Goal: Understand process/instructions: Learn how to perform a task or action

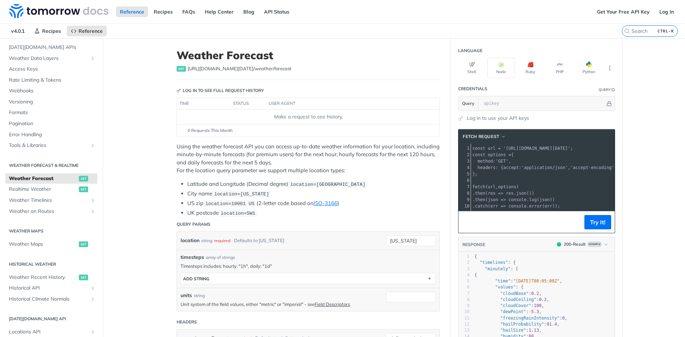
scroll to position [71, 0]
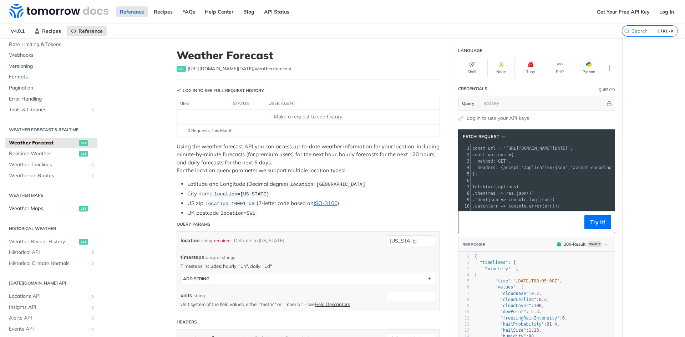
click at [48, 207] on span "Weather Maps" at bounding box center [43, 208] width 68 height 7
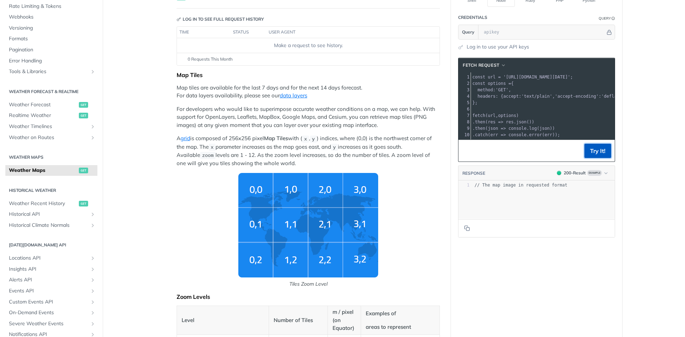
click at [600, 157] on button "Try It!" at bounding box center [598, 151] width 27 height 14
type textarea "ge in requested format"
drag, startPoint x: 508, startPoint y: 193, endPoint x: 571, endPoint y: 193, distance: 62.8
click at [571, 188] on pre "// The map image in requested format" at bounding box center [546, 185] width 147 height 6
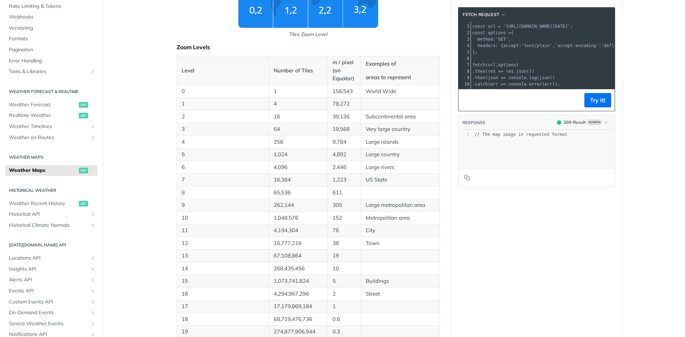
scroll to position [357, 0]
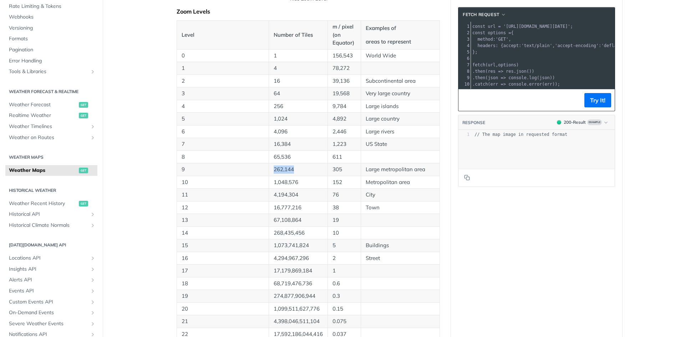
drag, startPoint x: 292, startPoint y: 170, endPoint x: 271, endPoint y: 166, distance: 21.4
click at [274, 166] on p "262,144" at bounding box center [298, 170] width 49 height 8
drag, startPoint x: 183, startPoint y: 166, endPoint x: 178, endPoint y: 166, distance: 4.7
click at [178, 166] on td "9" at bounding box center [223, 170] width 92 height 13
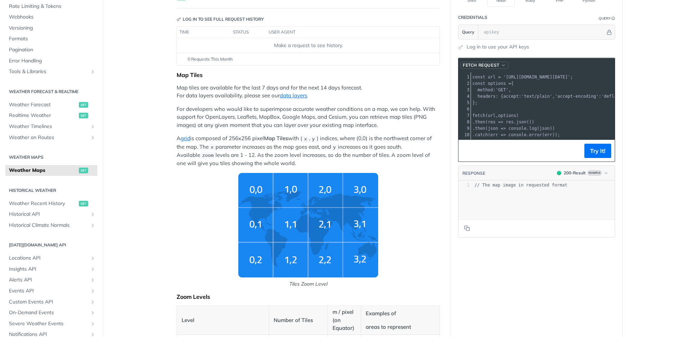
click at [494, 65] on span "fetch Request" at bounding box center [481, 65] width 37 height 6
click at [485, 87] on div "Axios" at bounding box center [474, 87] width 64 height 7
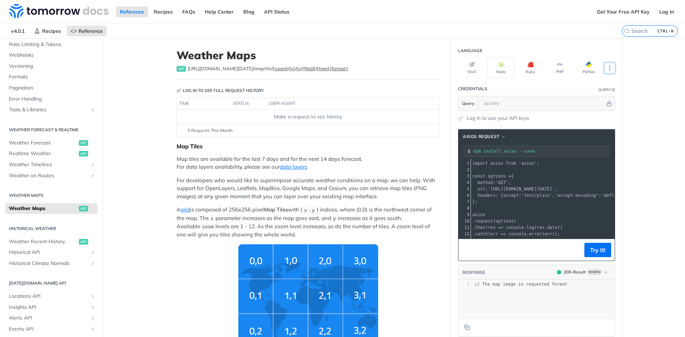
click at [607, 68] on icon "More ellipsis" at bounding box center [610, 68] width 6 height 6
click at [473, 65] on button "Shell" at bounding box center [471, 68] width 27 height 20
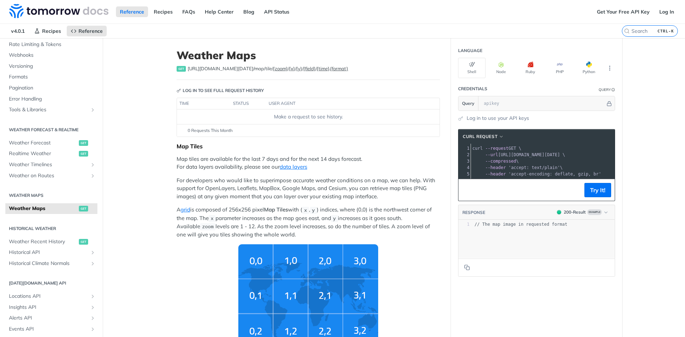
drag, startPoint x: 554, startPoint y: 185, endPoint x: 563, endPoint y: 182, distance: 9.2
click at [563, 182] on div "cURL Request xxxxxxxxxx 10 5 1 curl --request GET \ 2 --url https://api.tomorro…" at bounding box center [536, 165] width 157 height 72
click at [534, 197] on footer "Try It!" at bounding box center [537, 190] width 156 height 22
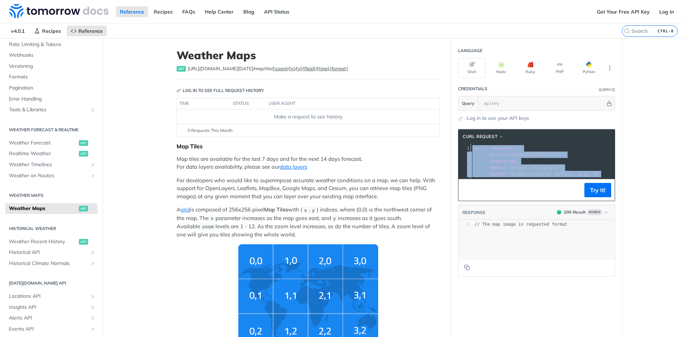
drag, startPoint x: 470, startPoint y: 147, endPoint x: 628, endPoint y: 186, distance: 163.2
copy div "curl --request GET \ 2 --url https://api.tomorrow.io/v4/map/tile/5/2/3/precipit…"
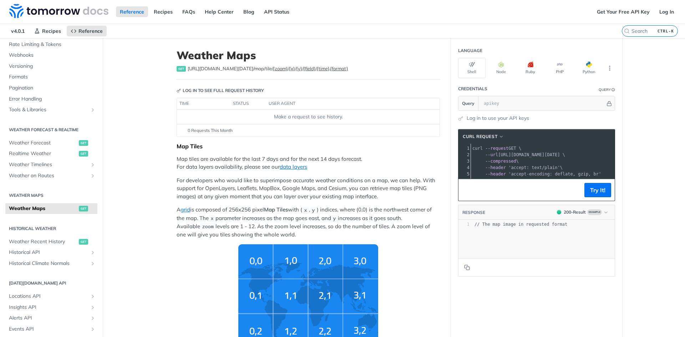
click at [376, 166] on p "Map tiles are available for the last 7 days and for the next 14 days forecast. …" at bounding box center [308, 163] width 263 height 16
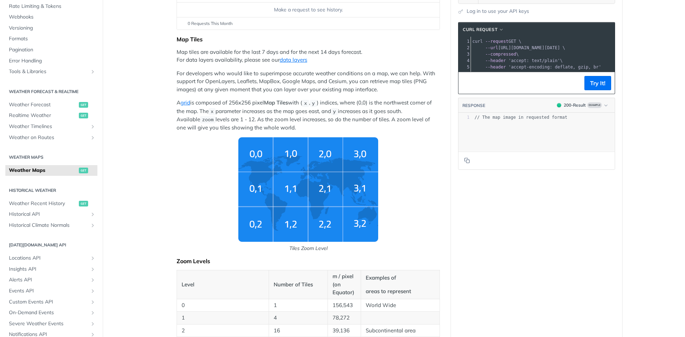
scroll to position [0, 0]
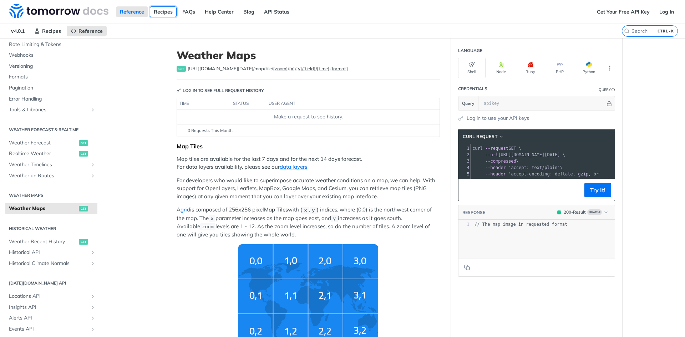
click at [165, 14] on link "Recipes" at bounding box center [163, 11] width 27 height 11
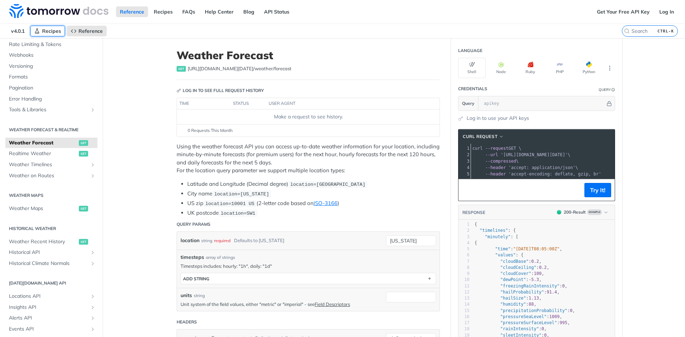
click at [45, 32] on span "Recipes" at bounding box center [51, 31] width 19 height 6
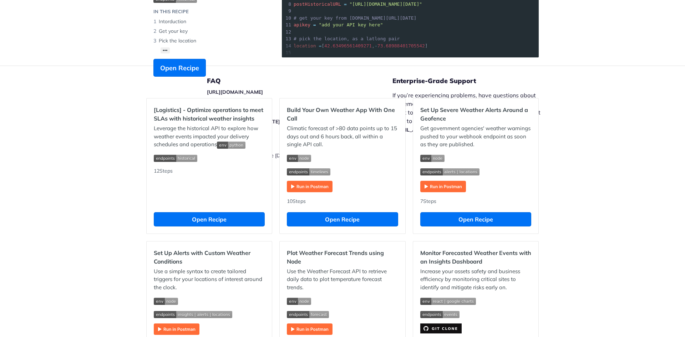
scroll to position [178, 0]
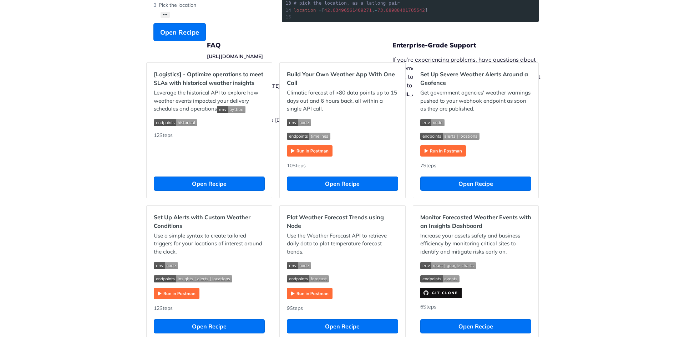
click at [601, 65] on footer "FAQ [URL][DOMAIN_NAME] Release Notes [URL][DOMAIN_NAME][DATE] Legal | Copyright…" at bounding box center [342, 94] width 685 height 129
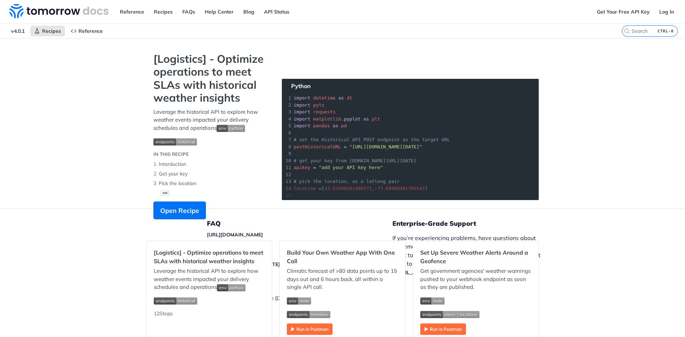
drag, startPoint x: 280, startPoint y: 82, endPoint x: 276, endPoint y: 80, distance: 4.5
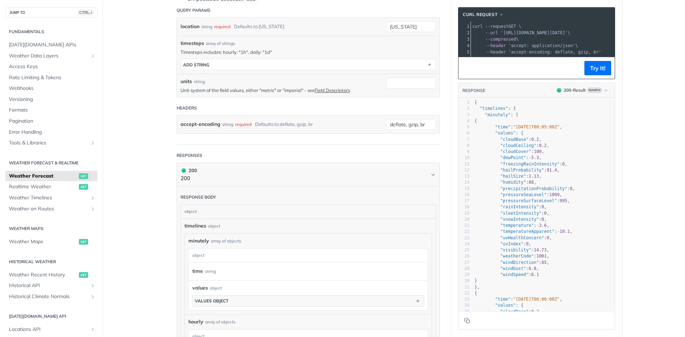
scroll to position [36, 0]
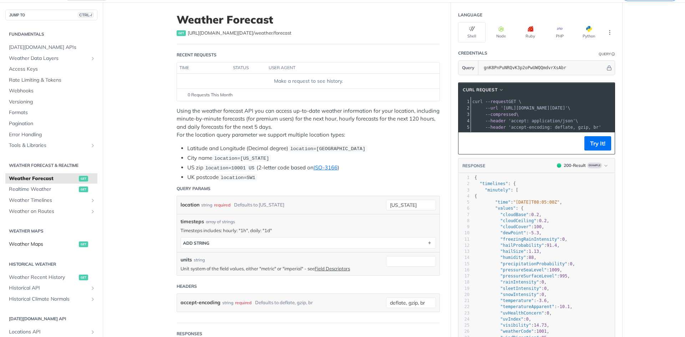
click at [49, 241] on span "Weather Maps" at bounding box center [43, 244] width 68 height 7
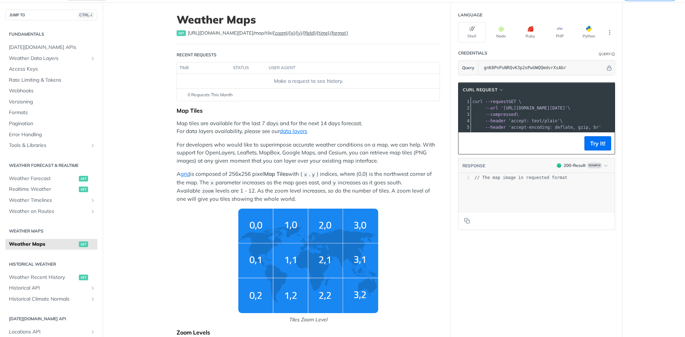
click at [582, 181] on pre "// The map image in requested format" at bounding box center [546, 178] width 147 height 6
click at [599, 144] on button "Try It!" at bounding box center [598, 143] width 27 height 14
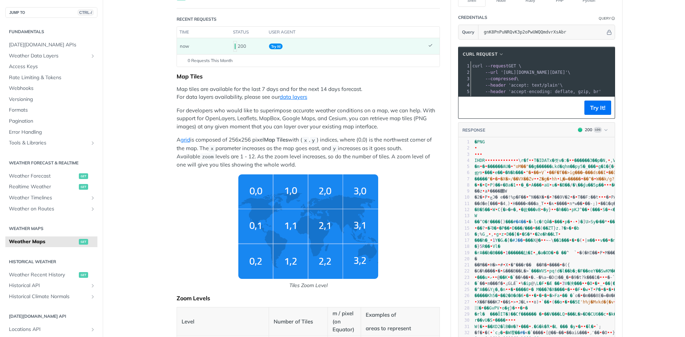
click at [578, 163] on span "������3��p�N" at bounding box center [590, 160] width 31 height 5
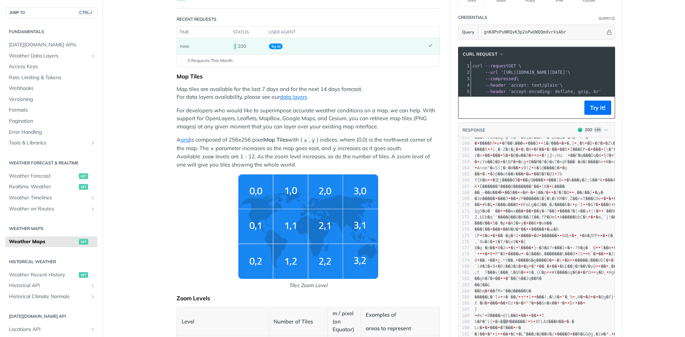
scroll to position [214, 0]
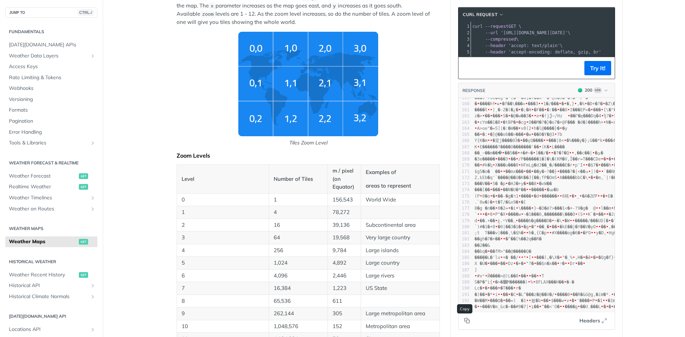
click at [467, 322] on icon "Copy to clipboard" at bounding box center [467, 321] width 6 height 6
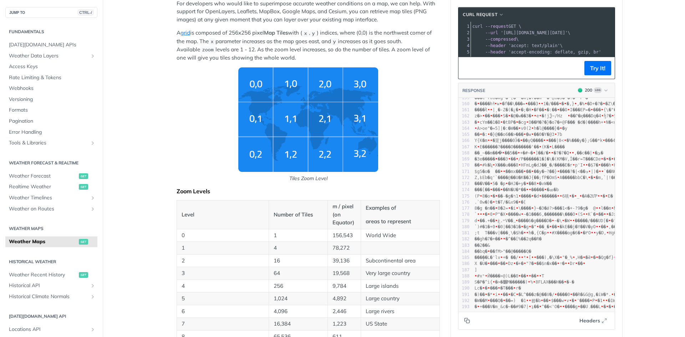
click at [541, 34] on span "'https://api.tomorrow.io/v4/map/tile/5/2/3/precipitationIntensity/now.png?apike…" at bounding box center [534, 32] width 67 height 5
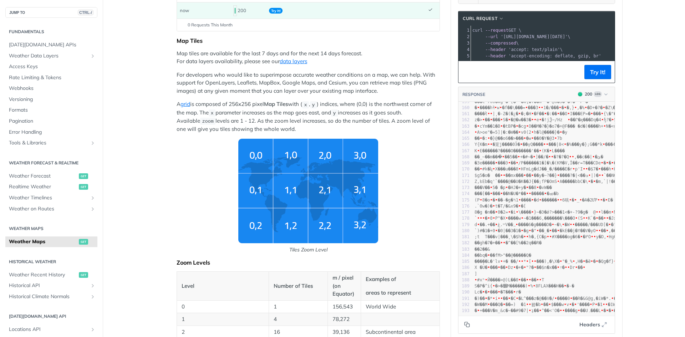
scroll to position [71, 0]
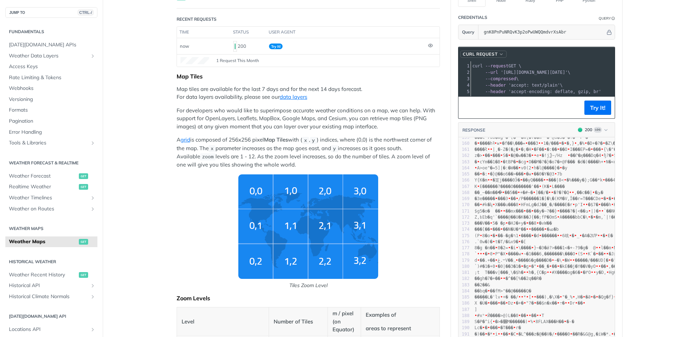
click at [495, 51] on span "cURL Request" at bounding box center [480, 54] width 35 height 6
click at [544, 85] on span "'accept: text/plain'" at bounding box center [535, 85] width 52 height 5
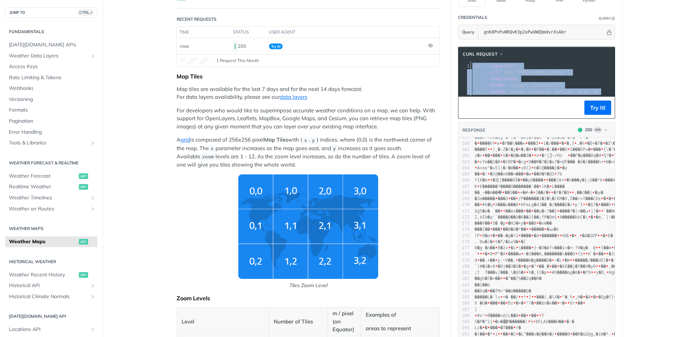
copy div "curl --request GET \ 2 --url 'https://api.tomorrow.io/v4/map/tile/5/2/3/precipi…"
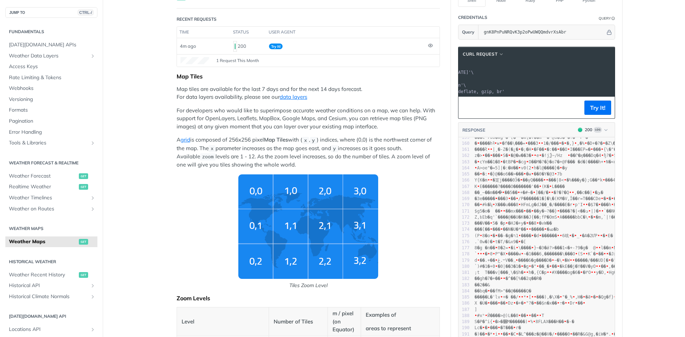
scroll to position [0, 30]
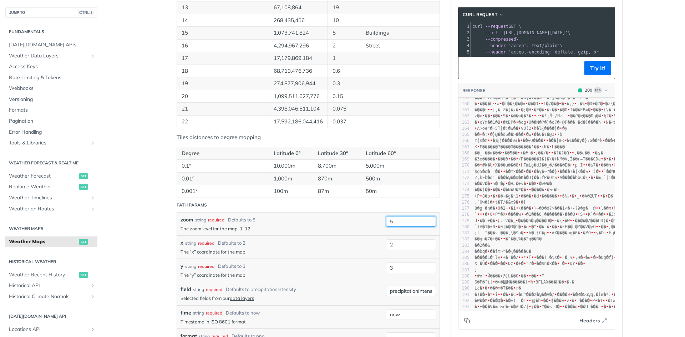
drag, startPoint x: 403, startPoint y: 222, endPoint x: 379, endPoint y: 222, distance: 23.9
click at [379, 222] on div "zoom string required Defaults to 5 The zoom level for the map, 1-12 5 required …" at bounding box center [308, 224] width 263 height 23
click at [394, 242] on input "2" at bounding box center [411, 245] width 50 height 11
click at [362, 243] on div "x string required Defaults to 2" at bounding box center [282, 243] width 202 height 7
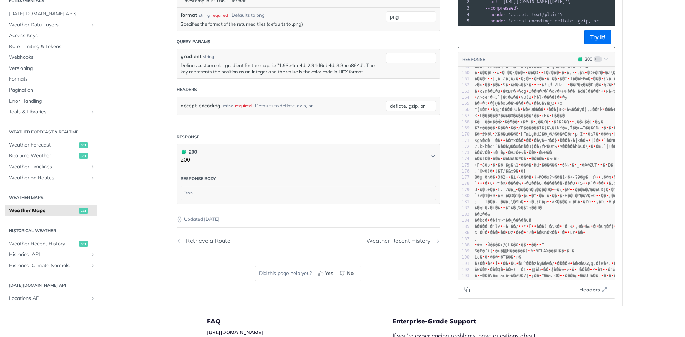
click at [253, 189] on div "json" at bounding box center [308, 193] width 255 height 14
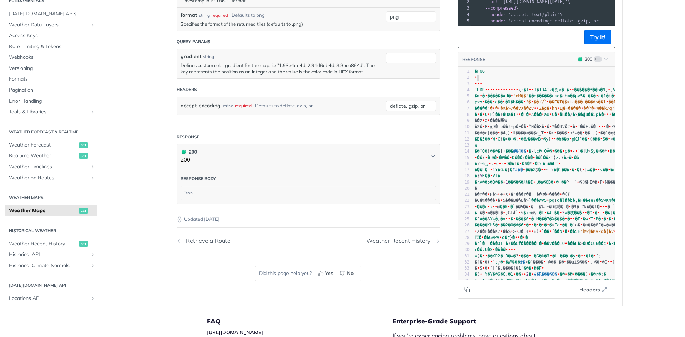
click at [597, 62] on span "Log" at bounding box center [598, 59] width 8 height 6
click at [570, 102] on div "Clear Response" at bounding box center [572, 107] width 78 height 12
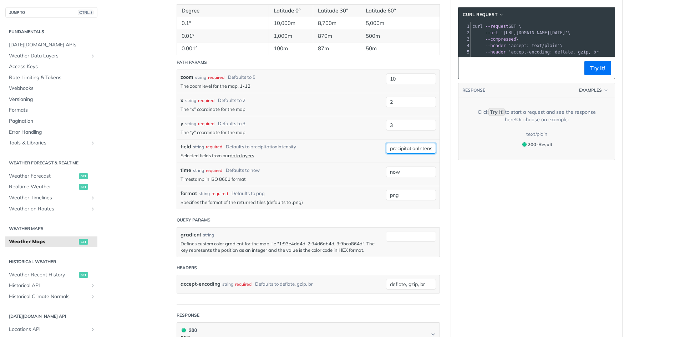
click at [404, 149] on input "precipitationIntensity" at bounding box center [411, 148] width 50 height 11
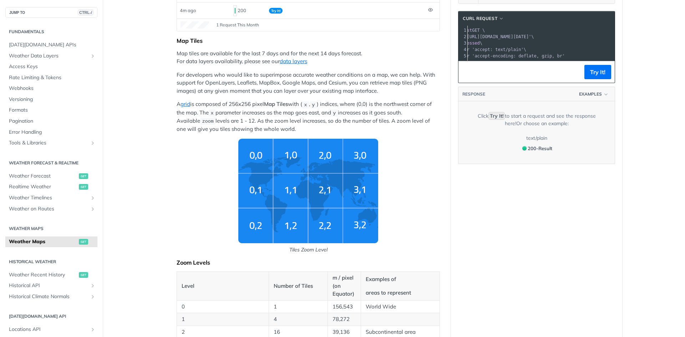
scroll to position [0, 49]
click at [538, 50] on span "'accept: text/plain'" at bounding box center [535, 49] width 52 height 5
click at [595, 75] on button "Try It!" at bounding box center [598, 72] width 27 height 14
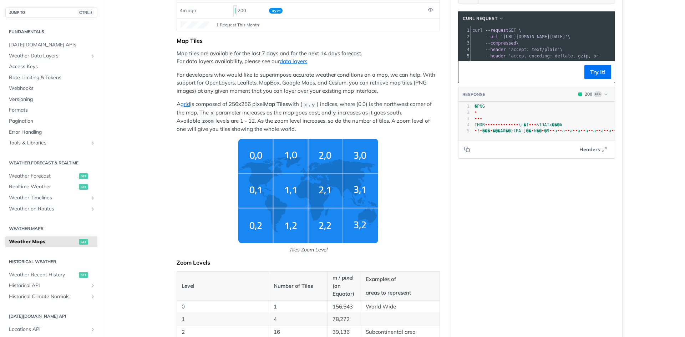
click at [543, 50] on span "'accept: text/plain'" at bounding box center [535, 49] width 52 height 5
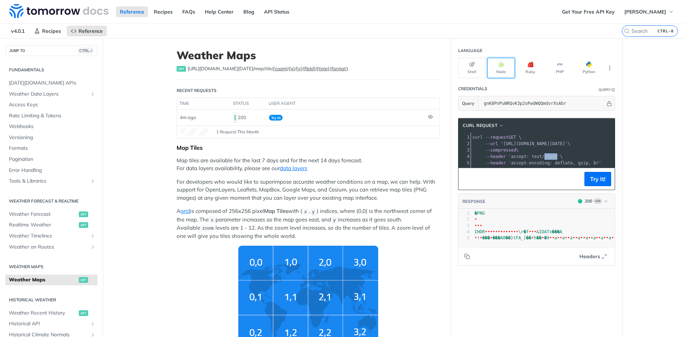
click at [498, 67] on button "Node" at bounding box center [501, 68] width 27 height 20
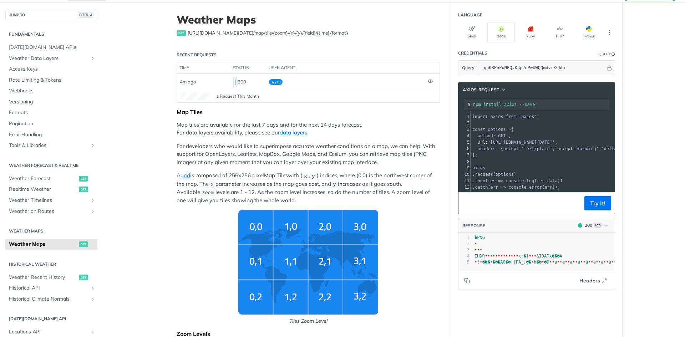
click at [506, 174] on span "options" at bounding box center [505, 174] width 18 height 5
click at [501, 88] on span "button" at bounding box center [503, 89] width 5 height 5
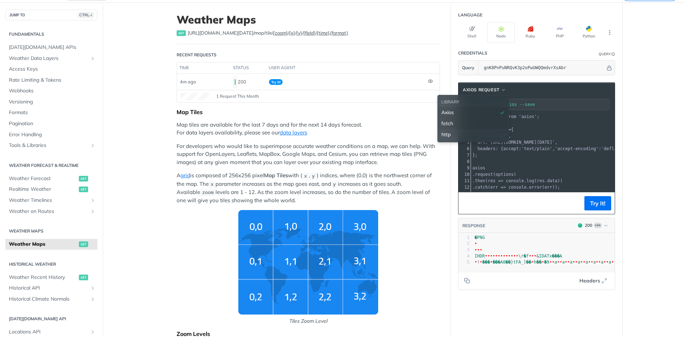
click at [477, 121] on div "fetch" at bounding box center [474, 123] width 64 height 7
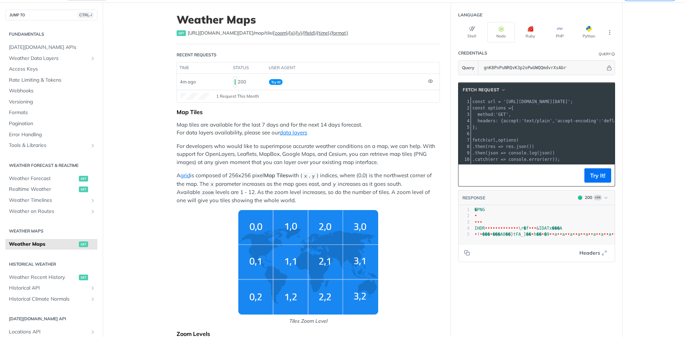
click at [498, 140] on span "options" at bounding box center [507, 140] width 18 height 5
click at [504, 102] on span "'https://api.tomorrow.io/v4/map/tile/10/2/3/precipitationIntensity/now.png?apik…" at bounding box center [537, 101] width 67 height 5
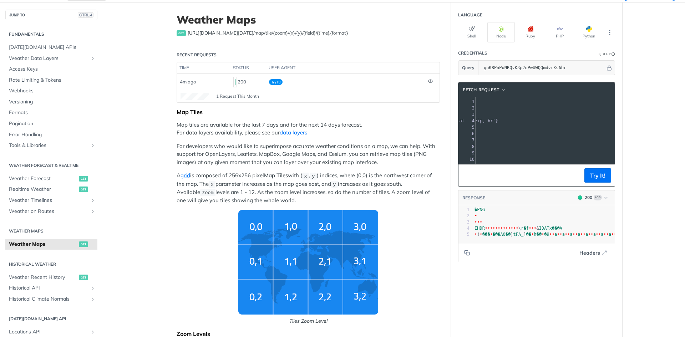
click at [416, 102] on span "'https://api.tomorrow.io/v4/map/tile/10/2/3/precipitationIntensity/now.png?apik…" at bounding box center [382, 101] width 67 height 5
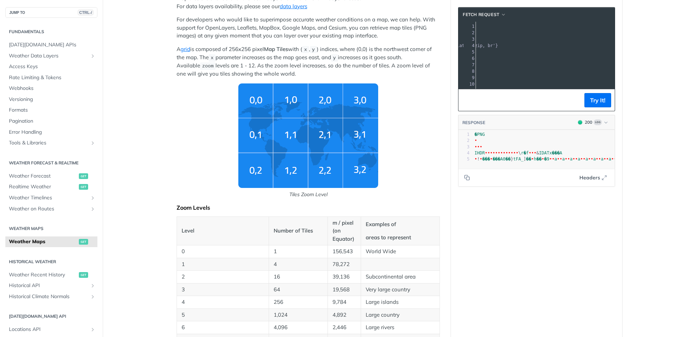
click at [258, 131] on img "Tiles Zoom Level" at bounding box center [308, 136] width 140 height 105
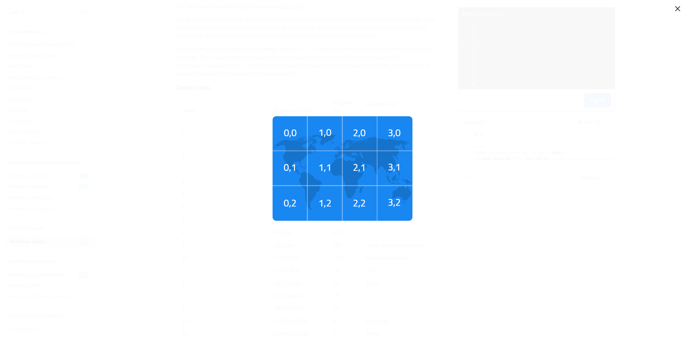
click at [289, 172] on img "Tiles Zoom Level" at bounding box center [343, 168] width 140 height 105
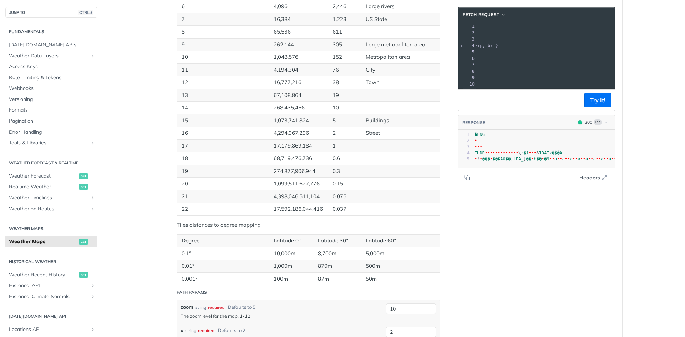
scroll to position [678, 0]
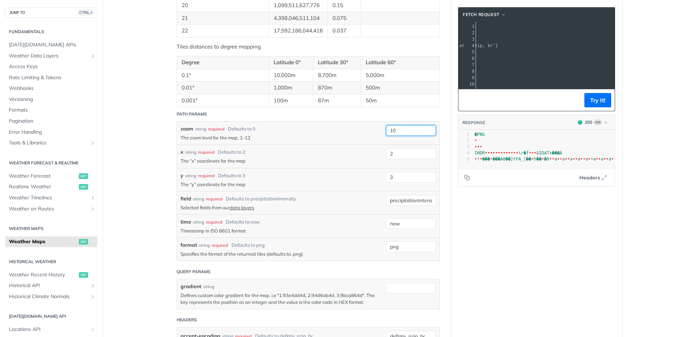
drag, startPoint x: 399, startPoint y: 129, endPoint x: 379, endPoint y: 127, distance: 19.7
click at [379, 127] on div "zoom string required Defaults to 5 The zoom level for the map, 1-12 10 required…" at bounding box center [308, 133] width 263 height 23
type input "1"
click at [599, 106] on button "Try It!" at bounding box center [598, 100] width 27 height 14
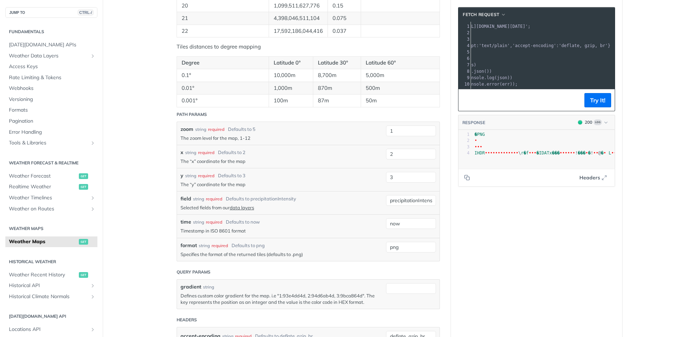
scroll to position [0, 0]
drag, startPoint x: 607, startPoint y: 25, endPoint x: 501, endPoint y: 25, distance: 105.7
click at [504, 25] on span "'https://api.tomorrow.io/v4/map/tile/1/2/3/precipitationIntensity/now.png?apike…" at bounding box center [537, 26] width 67 height 5
copy span "https://api.tomorrow.io/v4/map/tile/1/2/3/precipitationIntensity/now.png?apikey…"
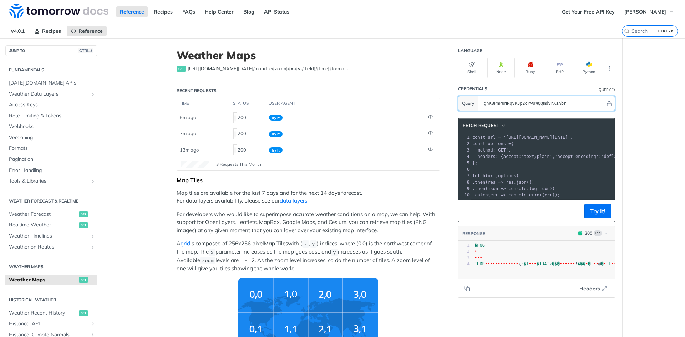
click at [557, 104] on input "gnK8PnPuNRQvK3p2oPwUWQQmdvrXsAbr" at bounding box center [543, 103] width 125 height 14
click at [572, 104] on input "gnK8PnPuNRQvK3p2oPwUWQQmdvrXsAbr" at bounding box center [543, 103] width 125 height 14
click at [459, 139] on div "1" at bounding box center [465, 137] width 12 height 6
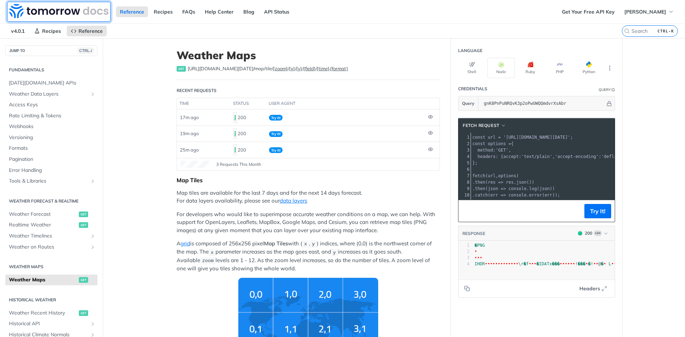
click at [74, 8] on img at bounding box center [58, 11] width 99 height 14
click at [420, 20] on div "Reference Recipes FAQs Help Center Blog API Status" at bounding box center [279, 12] width 558 height 24
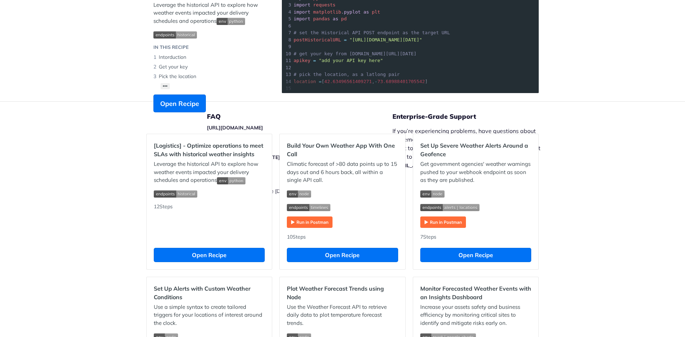
scroll to position [178, 0]
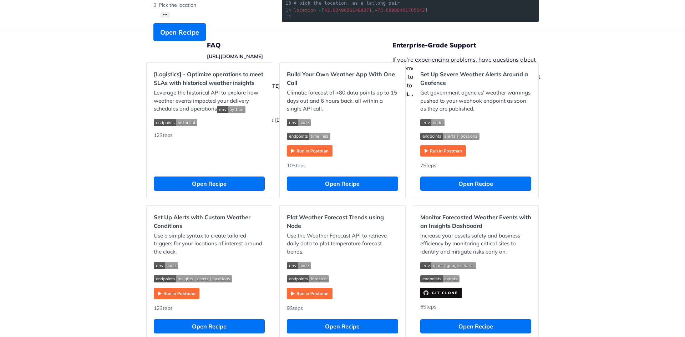
click at [615, 71] on footer "FAQ [URL][DOMAIN_NAME] Release Notes [URL][DOMAIN_NAME][DATE] Legal | Copyright…" at bounding box center [342, 94] width 685 height 129
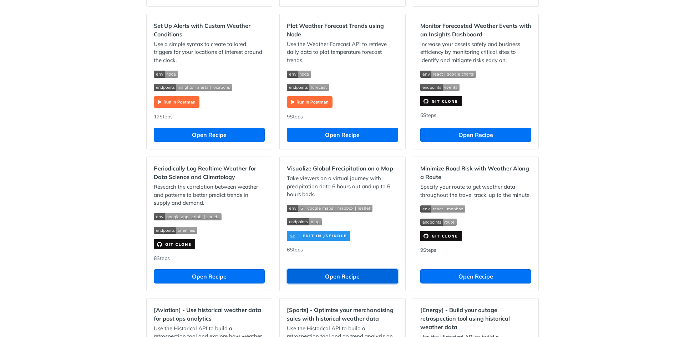
click at [353, 277] on button "Open Recipe" at bounding box center [342, 277] width 111 height 14
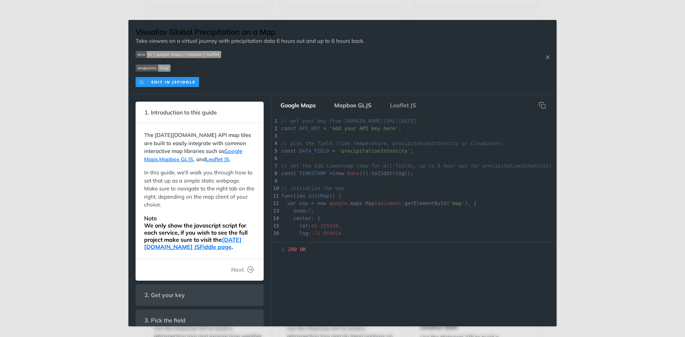
click at [357, 107] on button "Mapbox GLJS" at bounding box center [353, 105] width 49 height 14
click at [413, 103] on button "Leaflet JS" at bounding box center [402, 105] width 37 height 14
click at [363, 104] on button "Mapbox GLJS" at bounding box center [353, 105] width 49 height 14
click at [425, 236] on div "34 ​ 1 mapboxgl . accessToken = 'pk.eyJ1Ijoicm9uaS1zaGFsZXYiLCJhIjoiY2thaDEzdGw…" at bounding box center [414, 179] width 286 height 126
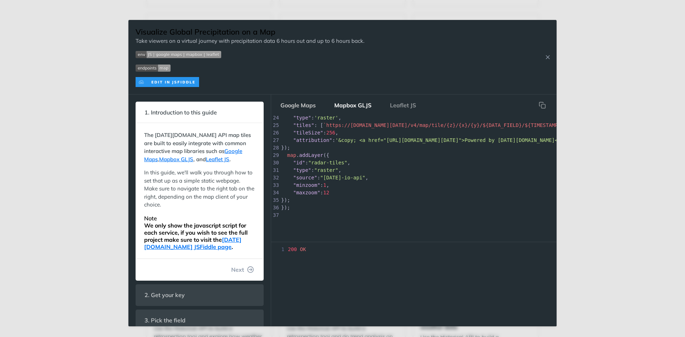
click at [308, 104] on button "Google Maps" at bounding box center [298, 105] width 47 height 14
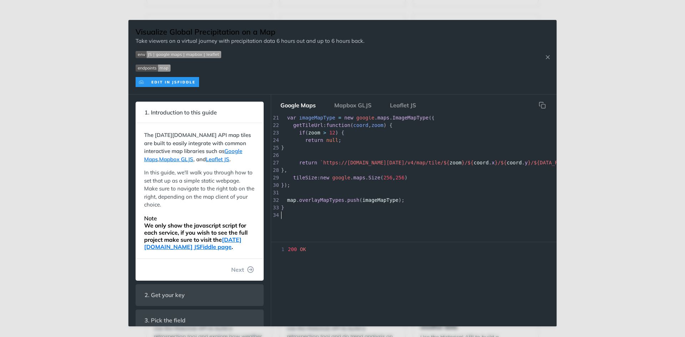
click at [322, 190] on pre "​" at bounding box center [451, 192] width 342 height 7
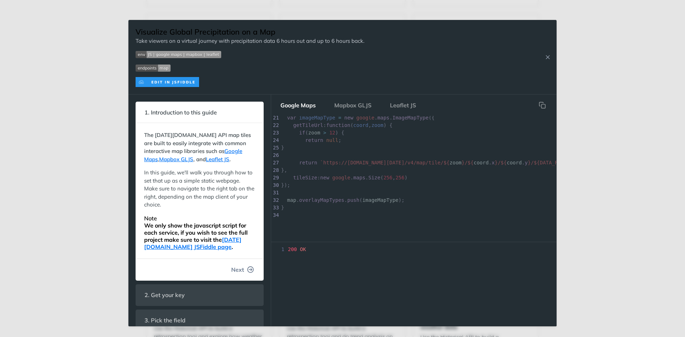
click at [248, 268] on icon "button" at bounding box center [251, 270] width 6 height 6
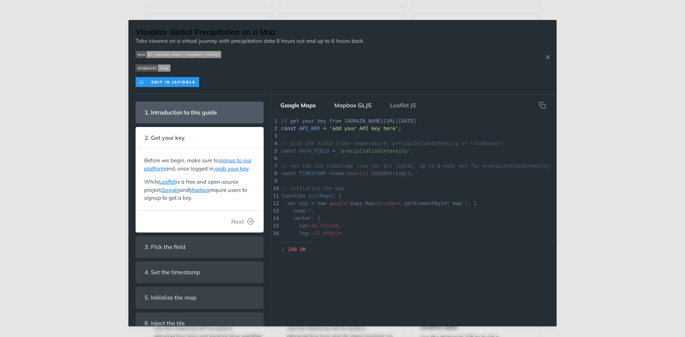
click at [356, 106] on button "Mapbox GLJS" at bounding box center [353, 105] width 49 height 14
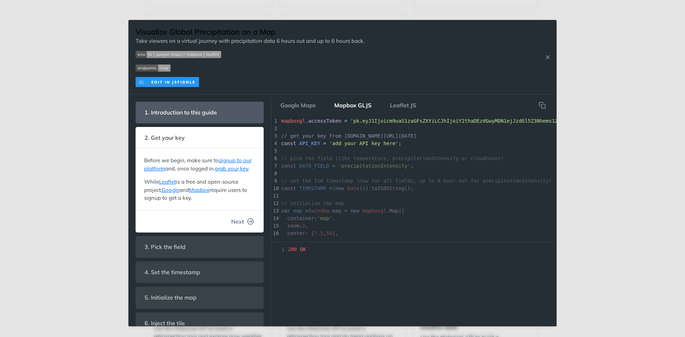
click at [242, 228] on button "Next" at bounding box center [243, 222] width 34 height 14
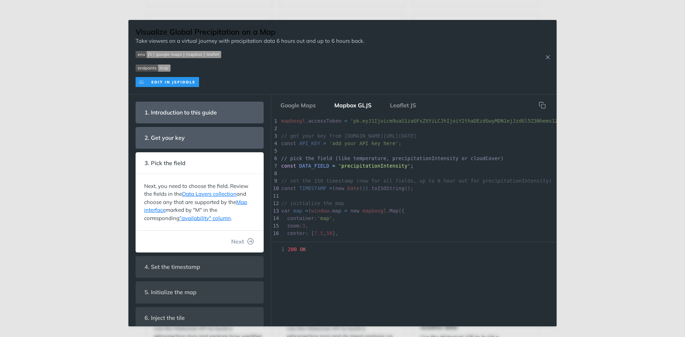
scroll to position [12, 0]
click at [246, 237] on button "Next" at bounding box center [243, 242] width 34 height 14
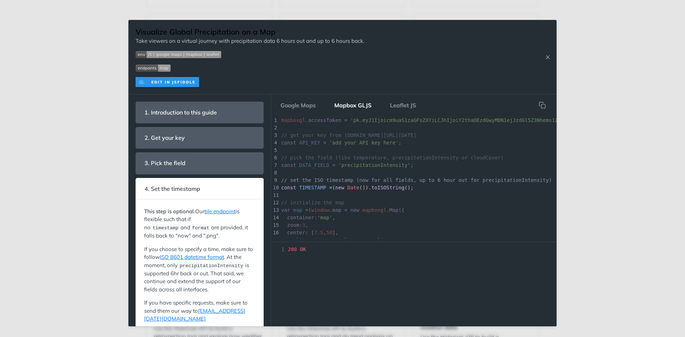
scroll to position [85, 0]
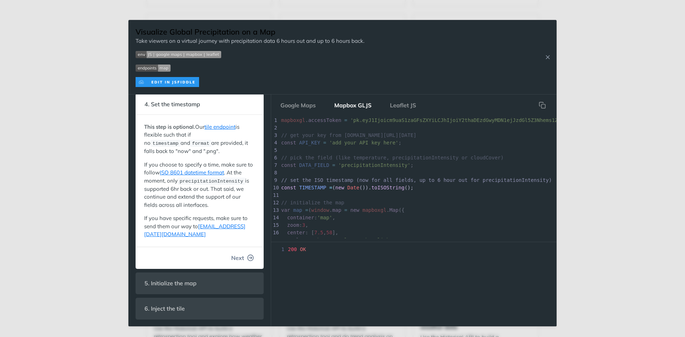
click at [241, 261] on button "Next" at bounding box center [243, 258] width 34 height 14
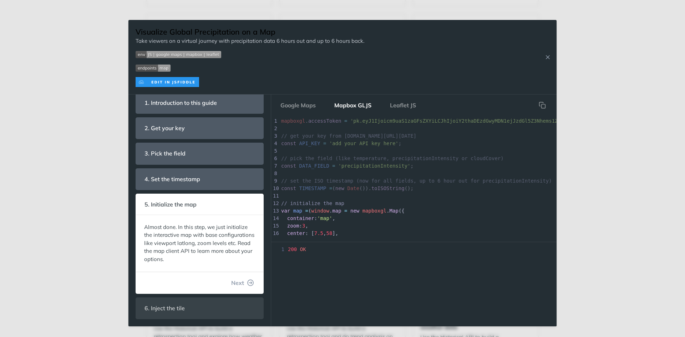
scroll to position [46, 0]
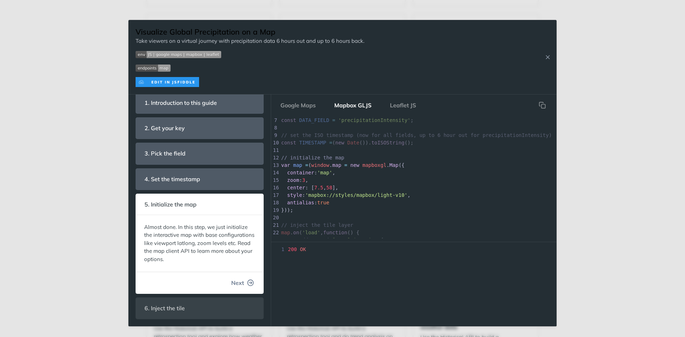
click at [248, 284] on icon "button" at bounding box center [251, 283] width 6 height 6
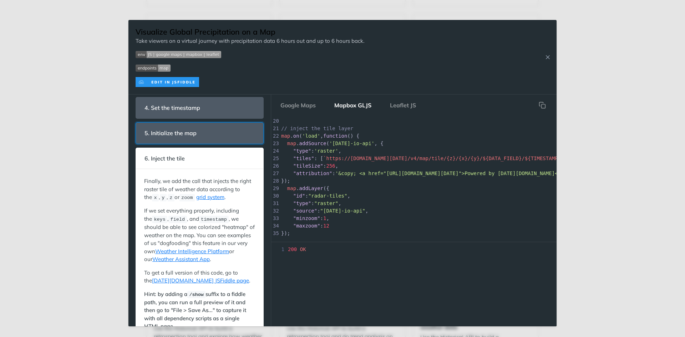
scroll to position [100, 0]
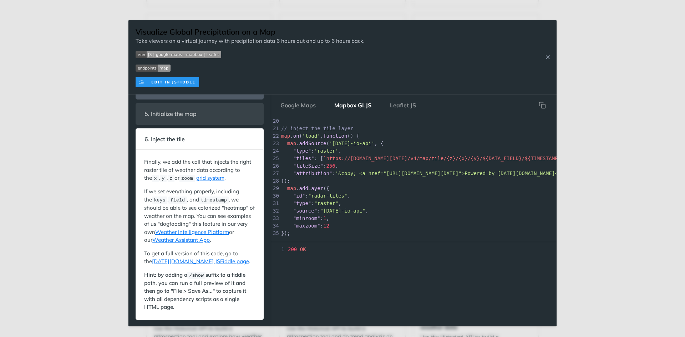
click at [183, 82] on img "Expand image" at bounding box center [168, 82] width 64 height 10
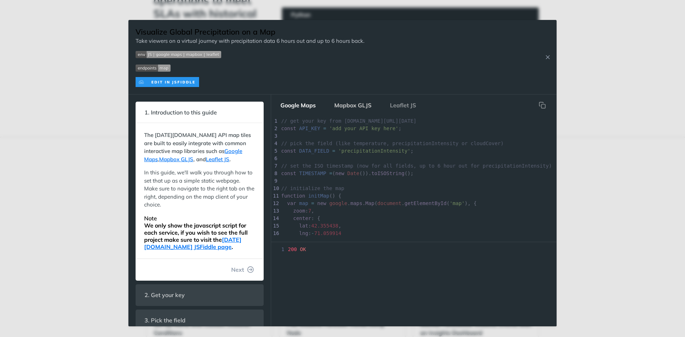
click at [352, 105] on button "Mapbox GLJS" at bounding box center [353, 105] width 49 height 14
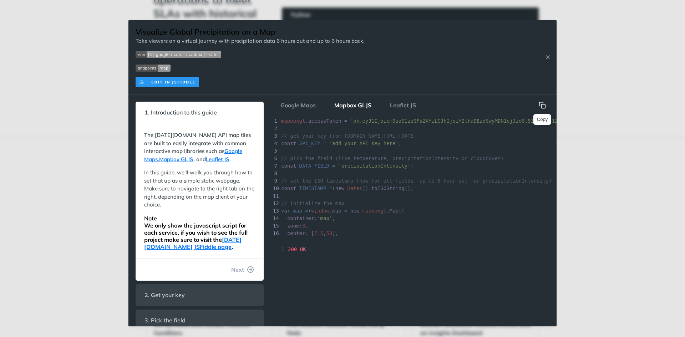
click at [543, 100] on button "Copy" at bounding box center [542, 105] width 14 height 14
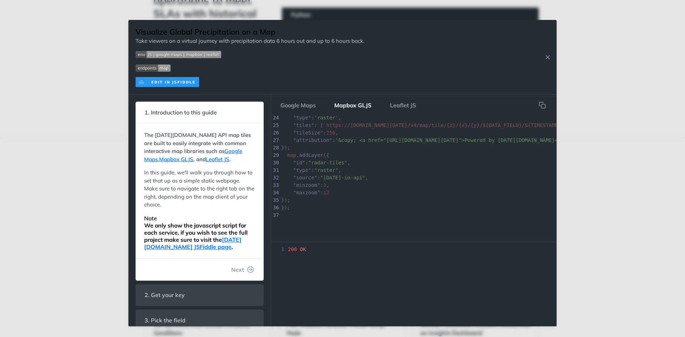
scroll to position [89, 0]
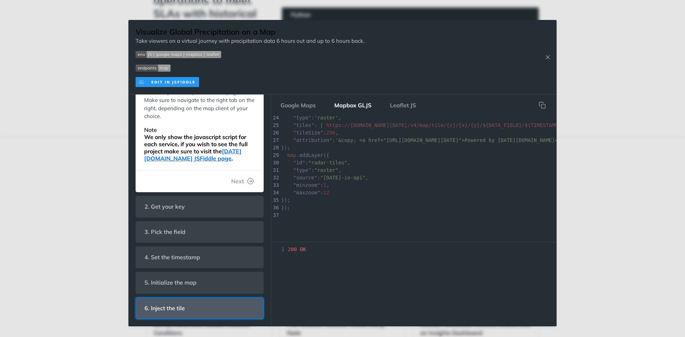
click at [201, 309] on header "6. Inject the tile" at bounding box center [199, 308] width 127 height 21
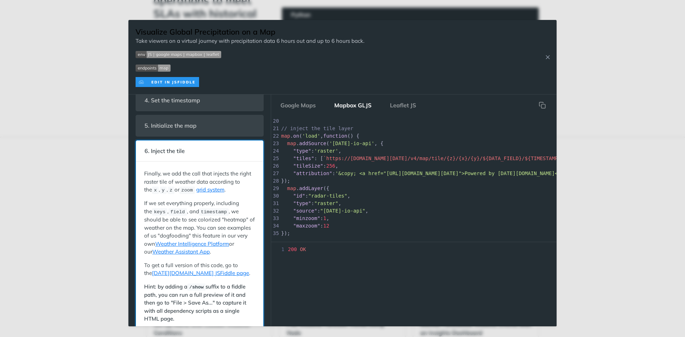
scroll to position [100, 0]
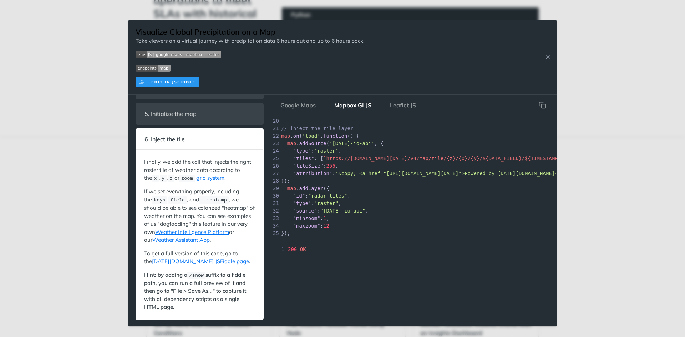
click at [226, 80] on p at bounding box center [250, 82] width 229 height 10
click at [163, 69] on img "Expand image" at bounding box center [153, 68] width 35 height 7
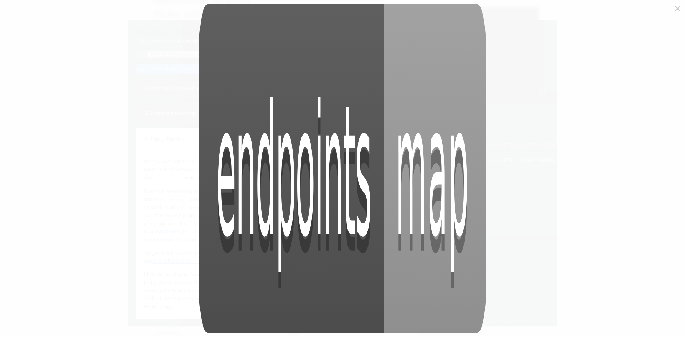
scroll to position [87, 0]
click at [170, 73] on span "Collapse image" at bounding box center [342, 168] width 685 height 337
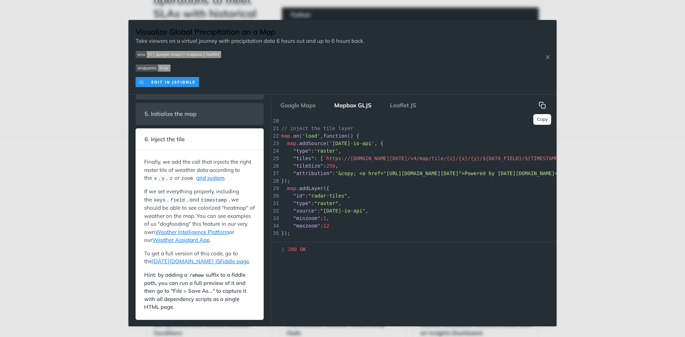
click at [544, 102] on icon "hidden" at bounding box center [542, 105] width 7 height 7
click at [360, 106] on button "Mapbox GLJS" at bounding box center [353, 105] width 49 height 14
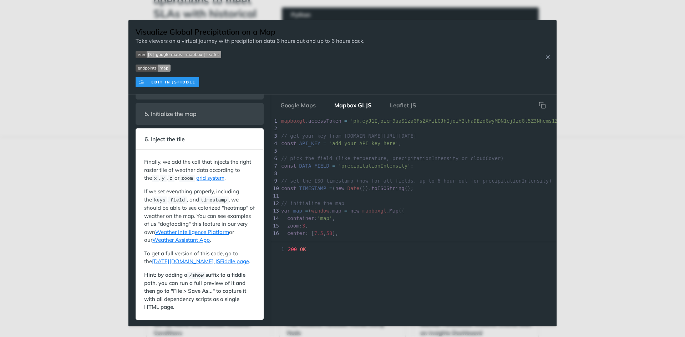
scroll to position [2, 0]
click at [351, 122] on span "'pk.eyJ1Ijoicm9uaS1zaGFsZXYiLCJhIjoiY2thaDEzdGwyMDN1ejJzdGl5Z3Nhems1ZCJ9.C36_Th…" at bounding box center [495, 121] width 289 height 6
click at [542, 102] on icon "hidden" at bounding box center [542, 104] width 4 height 4
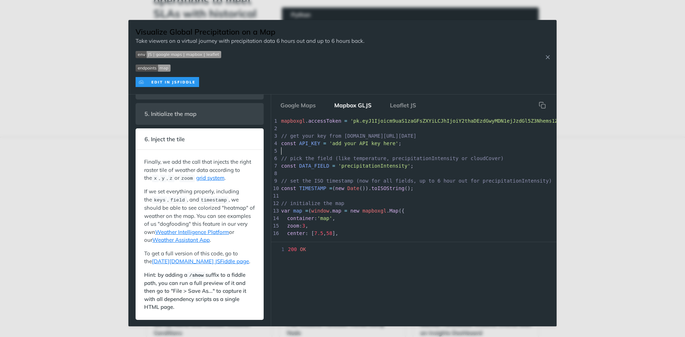
click at [352, 148] on pre "​" at bounding box center [437, 150] width 315 height 7
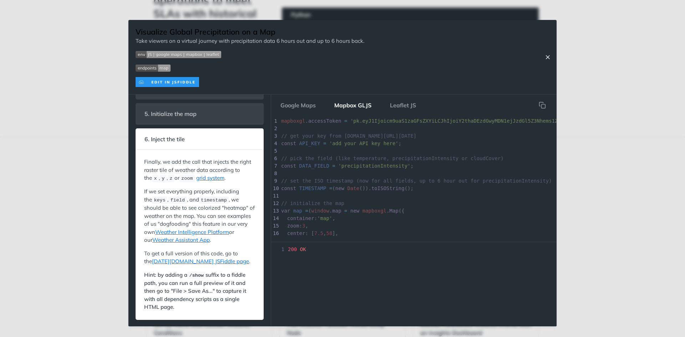
click at [547, 57] on icon "Close Recipe" at bounding box center [548, 57] width 6 height 6
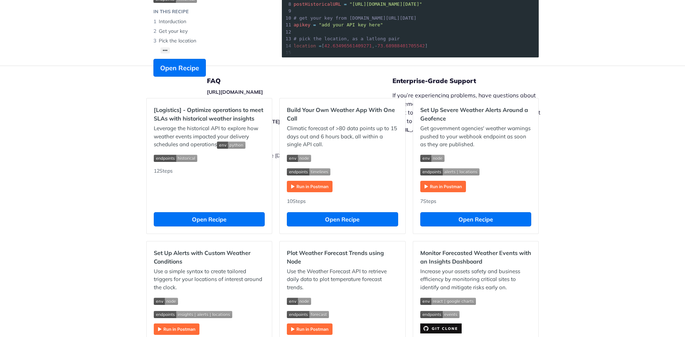
click at [607, 103] on footer "FAQ [URL][DOMAIN_NAME] Release Notes [URL][DOMAIN_NAME][DATE] Legal | Copyright…" at bounding box center [342, 130] width 685 height 129
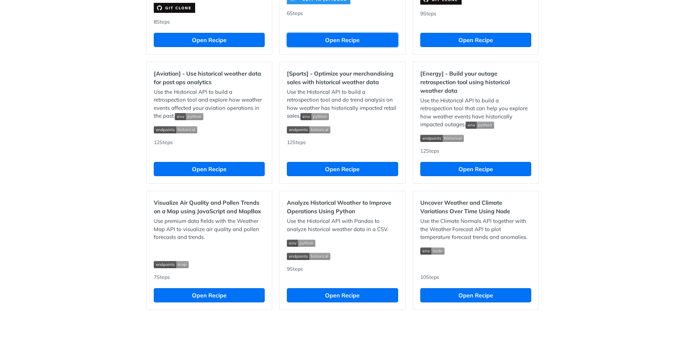
scroll to position [608, 0]
